Goal: Navigation & Orientation: Understand site structure

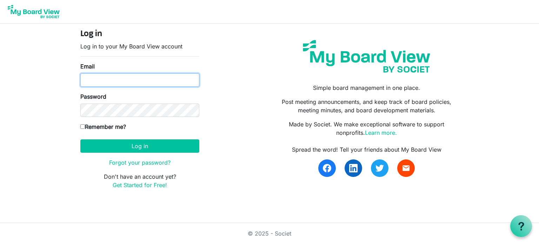
click at [130, 78] on input "Email" at bounding box center [139, 79] width 119 height 13
type input "toninye@keystagecic.co.uk"
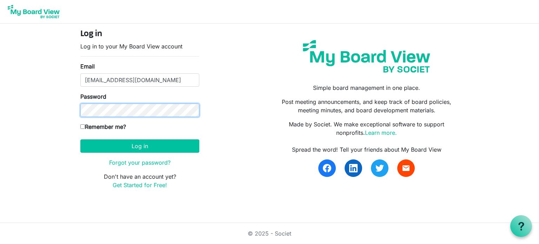
click at [80, 139] on button "Log in" at bounding box center [139, 145] width 119 height 13
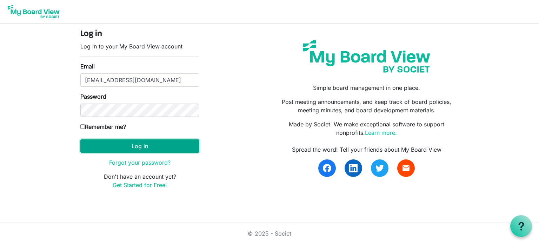
click at [153, 148] on button "Log in" at bounding box center [139, 145] width 119 height 13
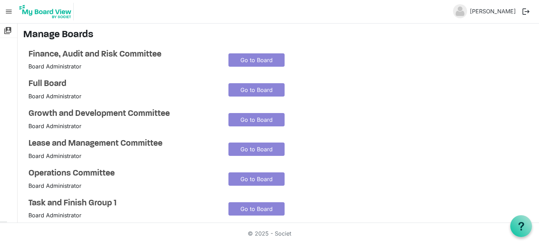
drag, startPoint x: 269, startPoint y: 109, endPoint x: 264, endPoint y: 70, distance: 39.2
click at [269, 109] on div "Go to Board" at bounding box center [256, 119] width 67 height 21
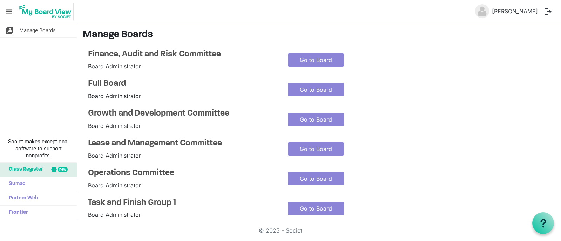
drag, startPoint x: 374, startPoint y: 3, endPoint x: 39, endPoint y: 46, distance: 338.1
click at [39, 46] on div "switch_account Manage Boards Societ makes exceptional software to support nonpr…" at bounding box center [38, 121] width 77 height 197
click at [32, 31] on span "Manage Boards" at bounding box center [37, 30] width 36 height 14
click at [321, 95] on link "Go to Board" at bounding box center [316, 89] width 56 height 13
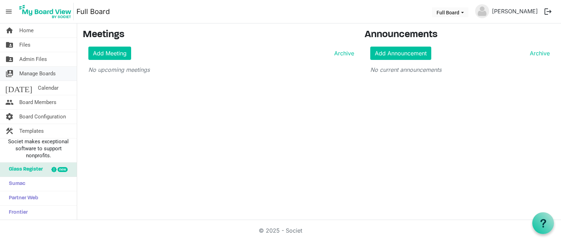
click at [34, 76] on span "Manage Boards" at bounding box center [37, 74] width 36 height 14
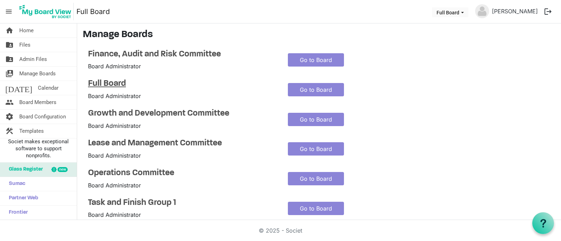
click at [115, 81] on h4 "Full Board" at bounding box center [182, 84] width 189 height 10
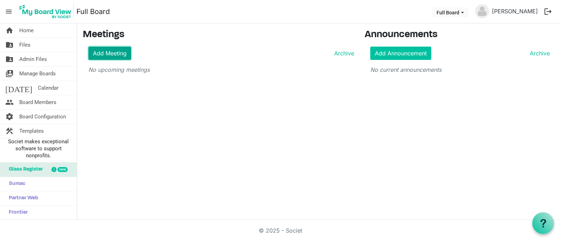
click at [116, 51] on link "Add Meeting" at bounding box center [109, 53] width 43 height 13
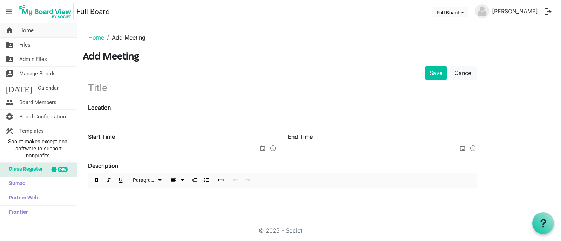
click at [23, 28] on span "Home" at bounding box center [26, 30] width 14 height 14
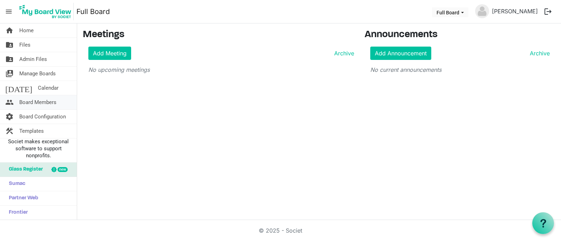
click at [38, 102] on span "Board Members" at bounding box center [37, 102] width 37 height 14
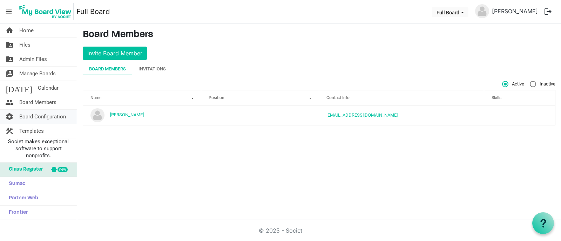
click at [36, 112] on span "Board Configuration" at bounding box center [42, 117] width 47 height 14
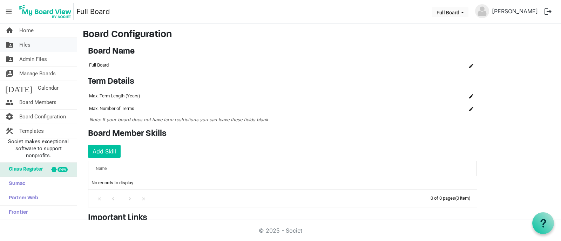
click at [23, 42] on span "Files" at bounding box center [24, 45] width 11 height 14
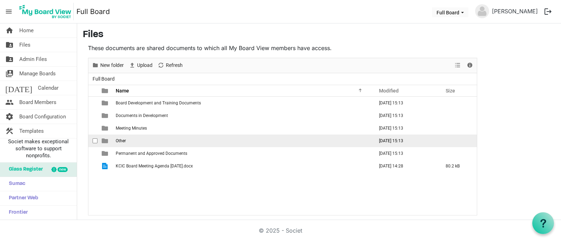
click at [123, 144] on td "Other" at bounding box center [243, 141] width 258 height 13
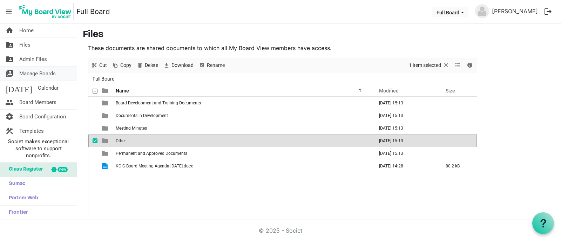
click at [33, 75] on span "Manage Boards" at bounding box center [37, 74] width 36 height 14
